Goal: Information Seeking & Learning: Check status

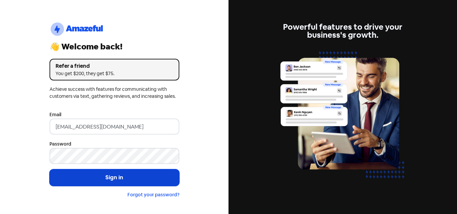
click at [119, 177] on button "Sign in" at bounding box center [115, 178] width 130 height 17
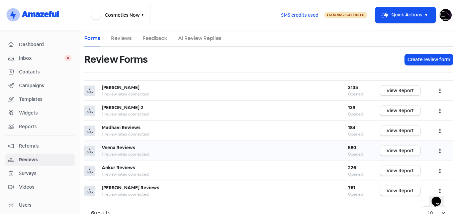
click at [388, 152] on link "View Report" at bounding box center [400, 151] width 40 height 10
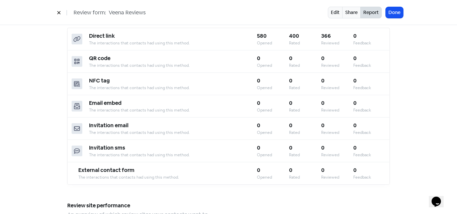
scroll to position [201, 0]
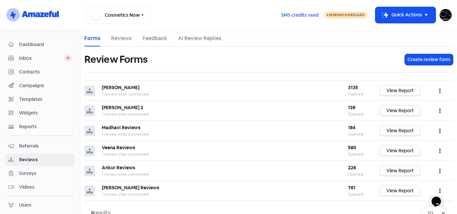
click at [119, 37] on link "Reviews" at bounding box center [121, 38] width 21 height 8
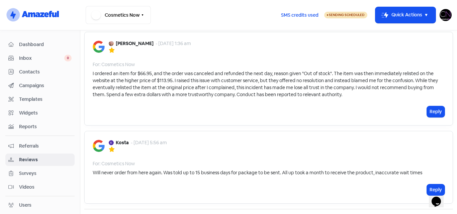
scroll to position [990, 0]
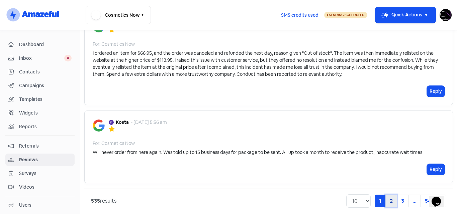
click at [385, 195] on link "2" at bounding box center [391, 201] width 12 height 13
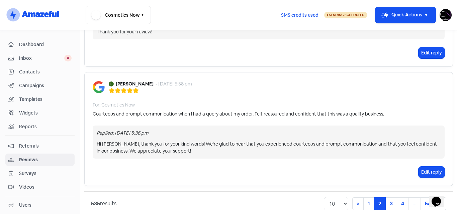
scroll to position [1065, 0]
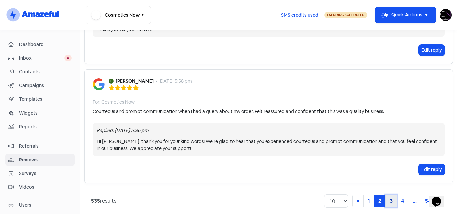
click at [387, 195] on link "3" at bounding box center [391, 201] width 12 height 13
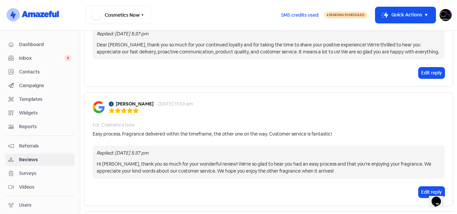
scroll to position [1123, 0]
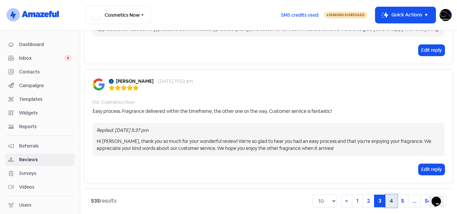
click at [385, 195] on link "4" at bounding box center [391, 201] width 12 height 13
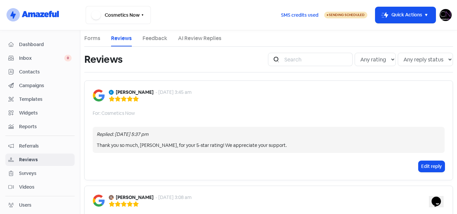
click at [151, 37] on link "Feedback" at bounding box center [154, 38] width 25 height 8
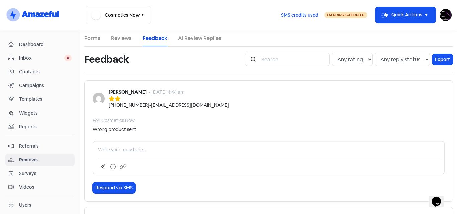
click at [196, 38] on link "AI Review Replies" at bounding box center [199, 38] width 43 height 8
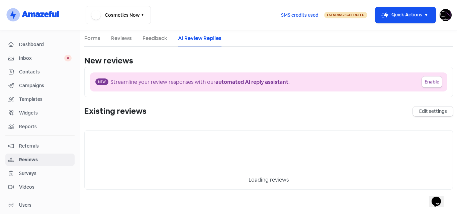
click at [122, 38] on link "Reviews" at bounding box center [121, 38] width 21 height 8
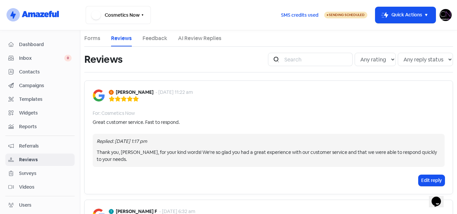
click at [89, 38] on link "Forms" at bounding box center [92, 38] width 16 height 8
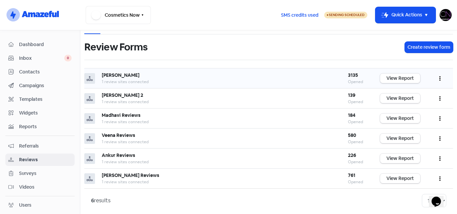
scroll to position [19, 0]
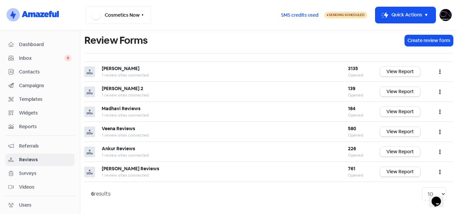
click at [135, 15] on button "Cosmetics Now" at bounding box center [118, 15] width 65 height 18
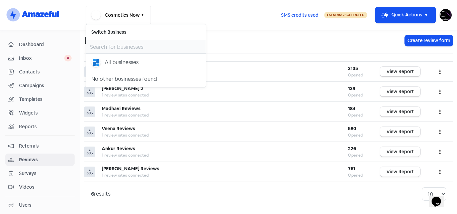
click at [135, 15] on button "Cosmetics Now" at bounding box center [118, 15] width 65 height 18
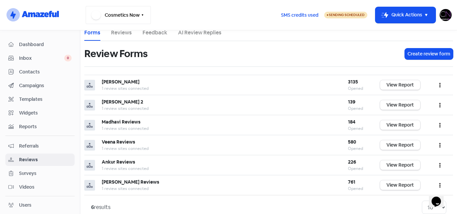
scroll to position [0, 0]
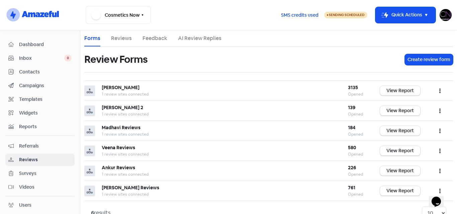
click at [116, 37] on link "Reviews" at bounding box center [121, 38] width 21 height 8
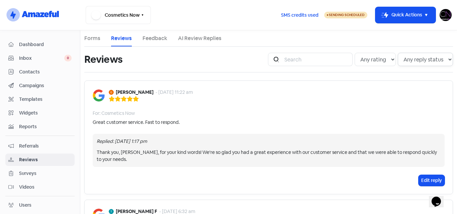
click at [434, 59] on select "Any reply status Has reply No reply" at bounding box center [425, 59] width 55 height 13
click at [378, 61] on select "Any rating 5 star 4 star 3 star 2 star 1 star" at bounding box center [375, 59] width 41 height 13
click at [289, 60] on input "search" at bounding box center [316, 59] width 72 height 13
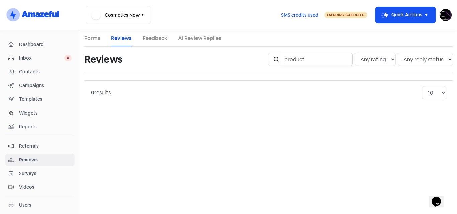
type input "produc"
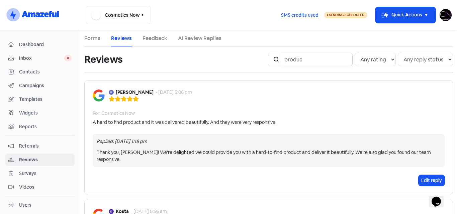
drag, startPoint x: 308, startPoint y: 61, endPoint x: 278, endPoint y: 60, distance: 30.1
click at [278, 60] on div "Icon For Search produc" at bounding box center [310, 59] width 85 height 13
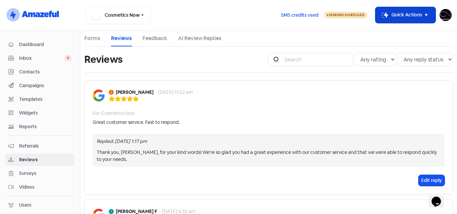
click at [428, 17] on icon "button" at bounding box center [426, 15] width 8 height 8
click at [447, 17] on img at bounding box center [446, 15] width 12 height 12
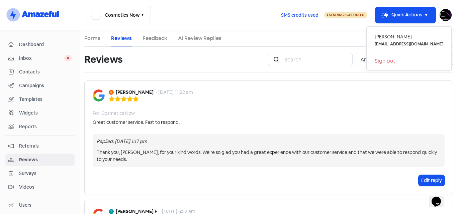
click at [409, 60] on link "Sign out" at bounding box center [409, 61] width 85 height 11
